Goal: Navigation & Orientation: Find specific page/section

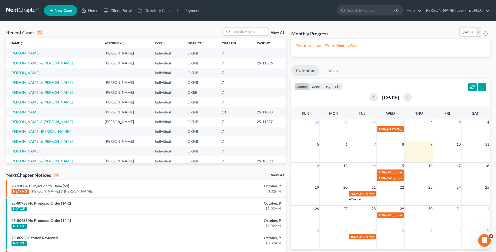
click at [35, 54] on link "[PERSON_NAME]" at bounding box center [24, 53] width 29 height 4
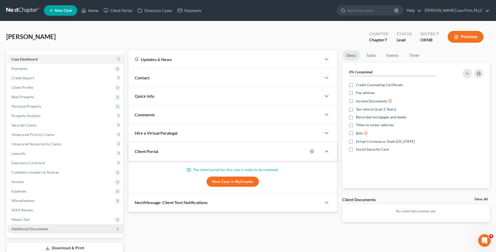
click at [61, 224] on span "Additional Documents" at bounding box center [65, 228] width 116 height 9
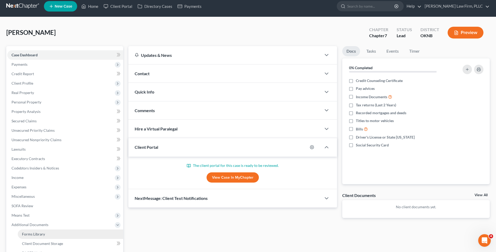
scroll to position [78, 0]
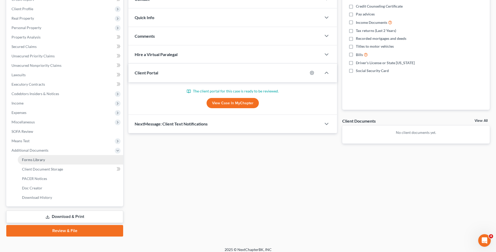
click at [59, 160] on link "Forms Library" at bounding box center [70, 159] width 105 height 9
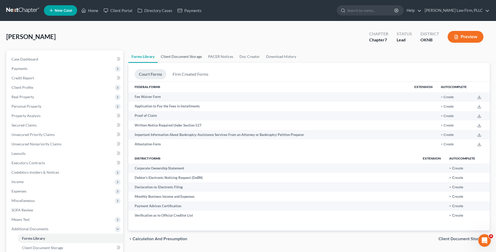
click at [191, 54] on link "Client Document Storage" at bounding box center [181, 56] width 47 height 13
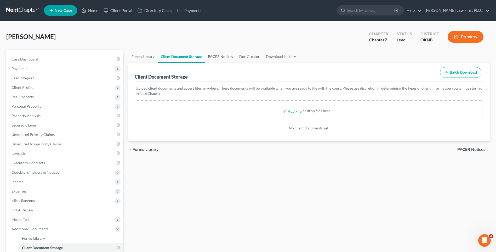
click at [220, 55] on link "PACER Notices" at bounding box center [220, 56] width 31 height 13
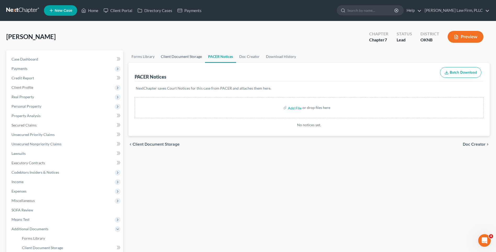
click at [189, 55] on link "Client Document Storage" at bounding box center [181, 56] width 47 height 13
